Goal: Navigation & Orientation: Find specific page/section

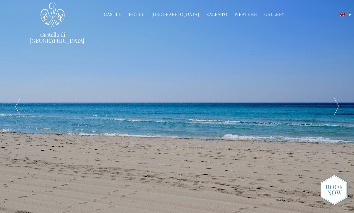
click at [333, 110] on div at bounding box center [336, 106] width 35 height 213
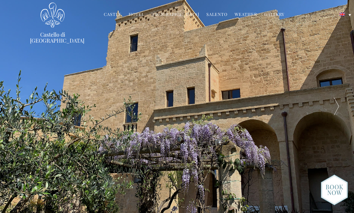
click at [330, 110] on div at bounding box center [336, 106] width 35 height 213
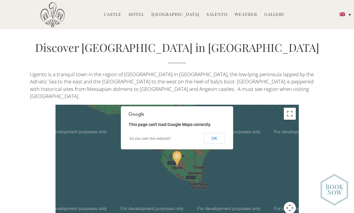
scroll to position [1116, 0]
click at [218, 133] on button "OK" at bounding box center [214, 138] width 21 height 11
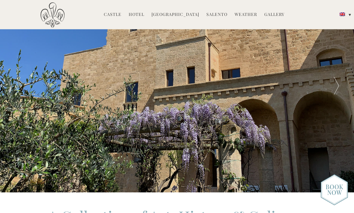
scroll to position [0, 0]
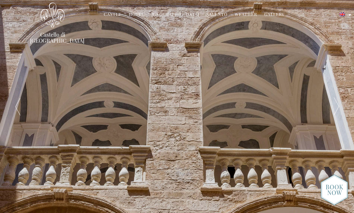
click at [139, 14] on link "Hotel" at bounding box center [137, 14] width 16 height 7
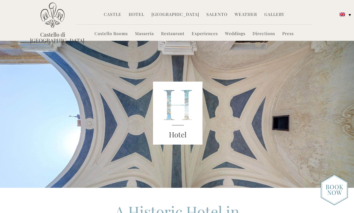
click at [209, 17] on link "Salento" at bounding box center [216, 14] width 21 height 7
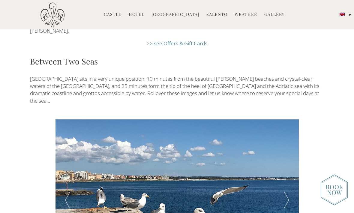
scroll to position [892, 0]
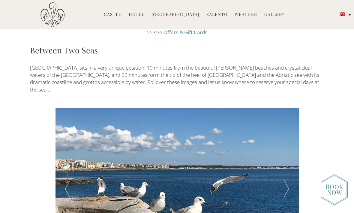
click at [287, 145] on div at bounding box center [286, 189] width 24 height 162
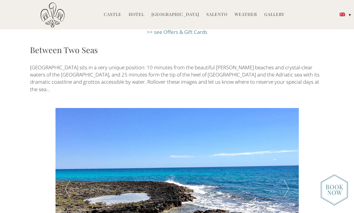
click at [287, 145] on div at bounding box center [286, 189] width 24 height 162
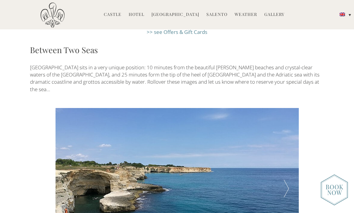
click at [285, 147] on div at bounding box center [286, 189] width 24 height 162
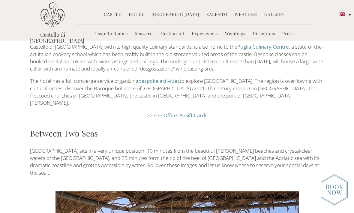
scroll to position [774, 0]
